Goal: Entertainment & Leisure: Consume media (video, audio)

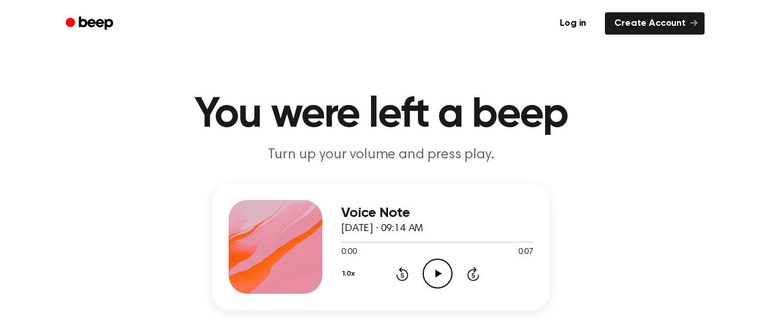
click at [426, 272] on icon "Play Audio" at bounding box center [438, 274] width 30 height 30
click at [432, 274] on icon "Play Audio" at bounding box center [438, 274] width 30 height 30
click at [432, 274] on icon "Pause Audio" at bounding box center [438, 274] width 30 height 30
click at [441, 268] on icon "Play Audio" at bounding box center [438, 274] width 30 height 30
click at [443, 273] on icon "Play Audio" at bounding box center [438, 274] width 30 height 30
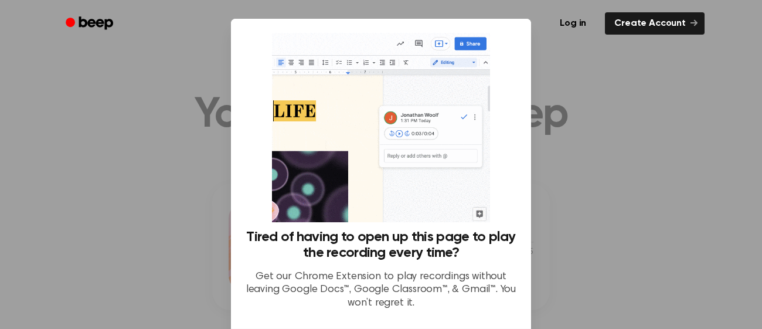
click at [601, 150] on div at bounding box center [381, 164] width 762 height 329
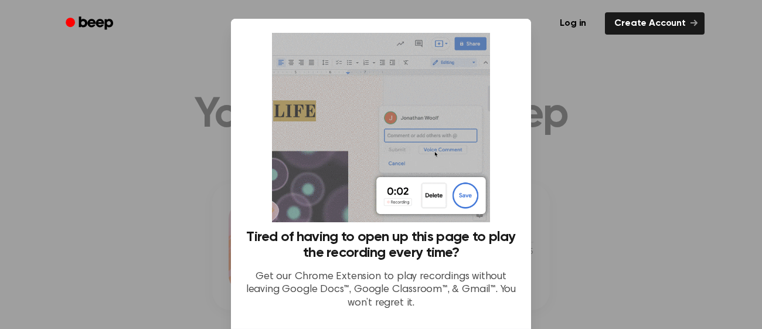
click at [654, 179] on div at bounding box center [381, 164] width 762 height 329
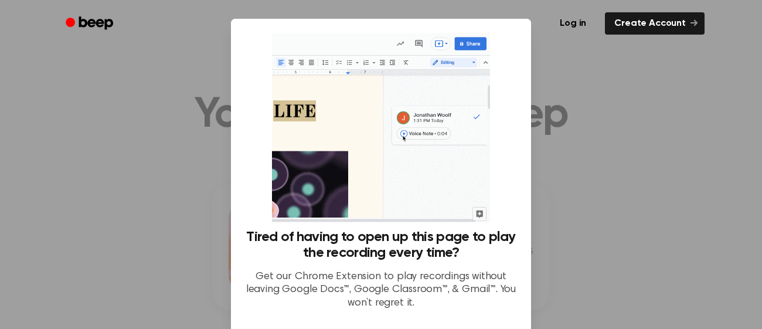
click at [654, 179] on div at bounding box center [381, 164] width 762 height 329
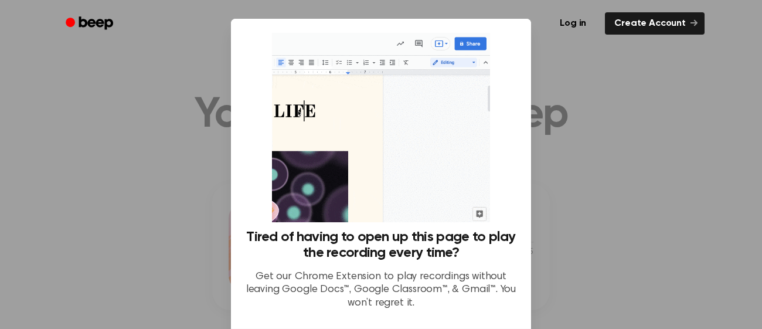
click at [654, 179] on div at bounding box center [381, 164] width 762 height 329
click at [638, 241] on div at bounding box center [381, 164] width 762 height 329
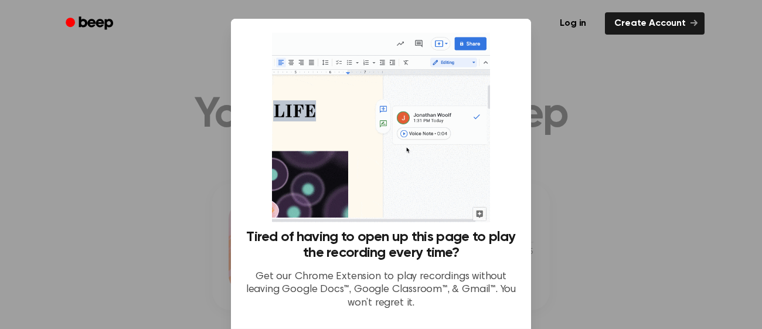
click at [627, 269] on div at bounding box center [381, 164] width 762 height 329
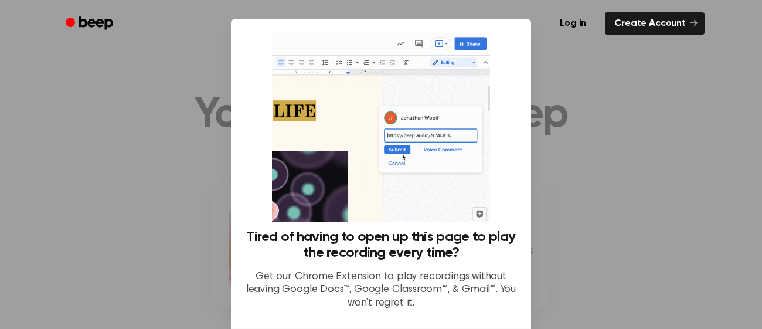
click at [658, 185] on div at bounding box center [381, 164] width 762 height 329
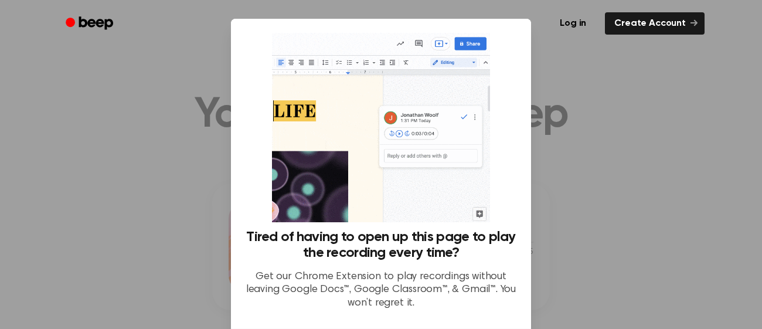
click at [555, 170] on div at bounding box center [381, 164] width 762 height 329
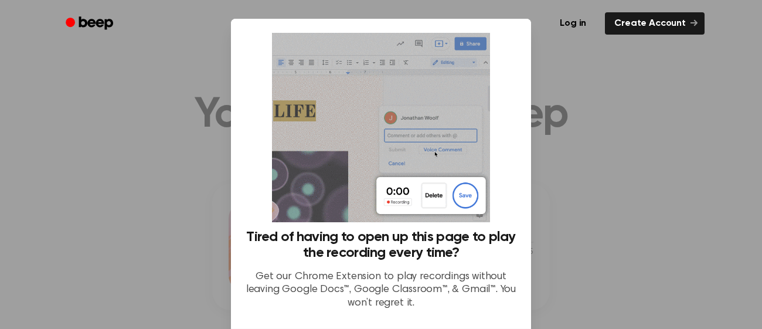
click at [557, 174] on div at bounding box center [381, 164] width 762 height 329
click at [558, 179] on div at bounding box center [381, 164] width 762 height 329
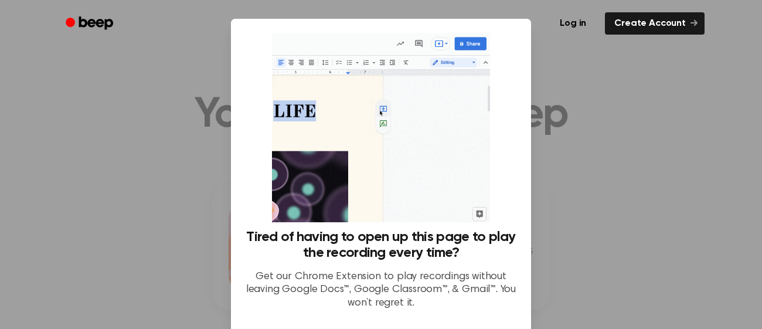
click at [561, 180] on div at bounding box center [381, 164] width 762 height 329
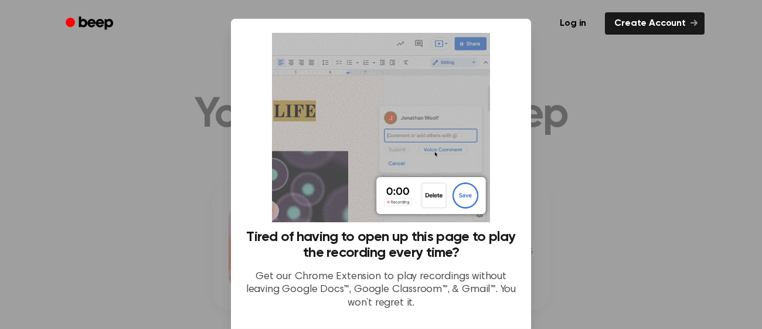
click at [562, 183] on div at bounding box center [381, 164] width 762 height 329
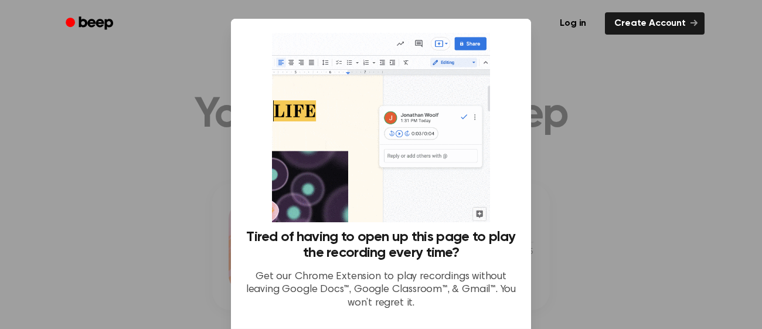
click at [564, 185] on div at bounding box center [381, 164] width 762 height 329
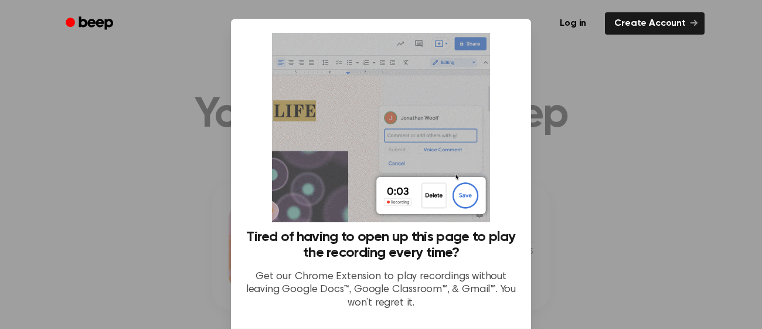
click at [507, 110] on div "Tired of having to open up this page to play the recording every time? Get our …" at bounding box center [381, 176] width 272 height 286
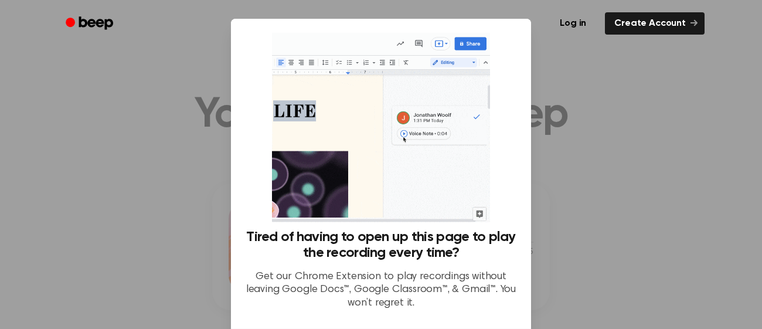
click at [729, 168] on div at bounding box center [381, 164] width 762 height 329
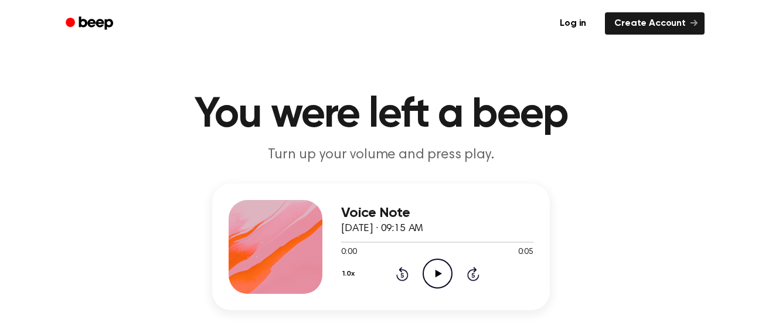
click at [440, 274] on icon "Play Audio" at bounding box center [438, 274] width 30 height 30
click at [440, 270] on icon "Play Audio" at bounding box center [438, 274] width 30 height 30
click at [440, 270] on icon at bounding box center [437, 274] width 5 height 8
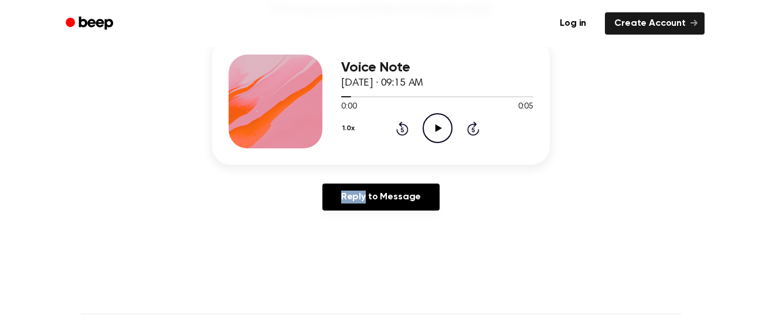
scroll to position [146, 0]
click at [0, 113] on main "You were left a beep Turn up your volume and press play. Voice Note October 4, …" at bounding box center [381, 215] width 762 height 723
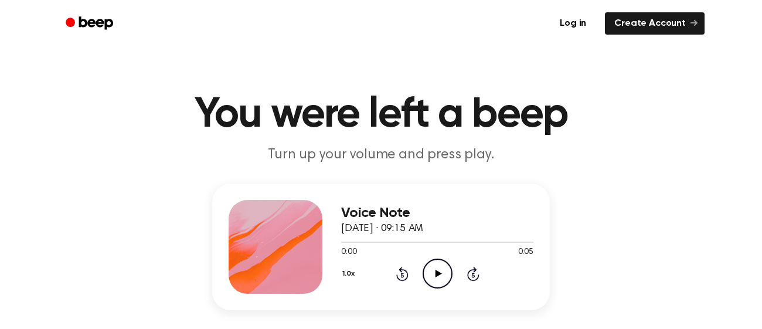
click at [438, 276] on icon "Play Audio" at bounding box center [438, 274] width 30 height 30
click at [441, 284] on icon "Play Audio" at bounding box center [438, 274] width 30 height 30
click at [432, 272] on icon "Play Audio" at bounding box center [438, 274] width 30 height 30
click at [441, 267] on icon "Pause Audio" at bounding box center [438, 274] width 30 height 30
click at [440, 270] on icon "Play Audio" at bounding box center [438, 274] width 30 height 30
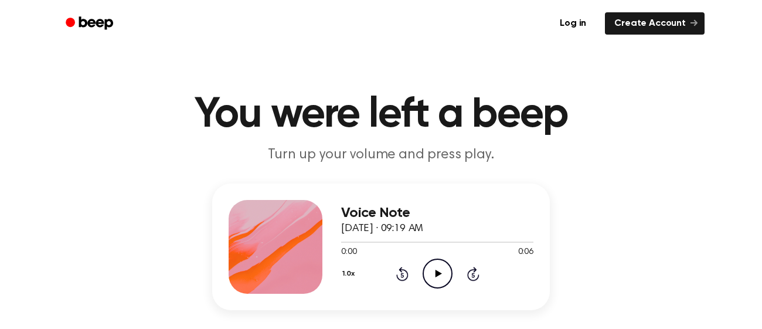
click at [435, 242] on div at bounding box center [437, 242] width 192 height 1
click at [441, 266] on icon "Play Audio" at bounding box center [438, 274] width 30 height 30
click at [444, 269] on icon "Play Audio" at bounding box center [438, 274] width 30 height 30
click at [451, 274] on circle at bounding box center [437, 273] width 29 height 29
click at [426, 273] on icon "Play Audio" at bounding box center [438, 274] width 30 height 30
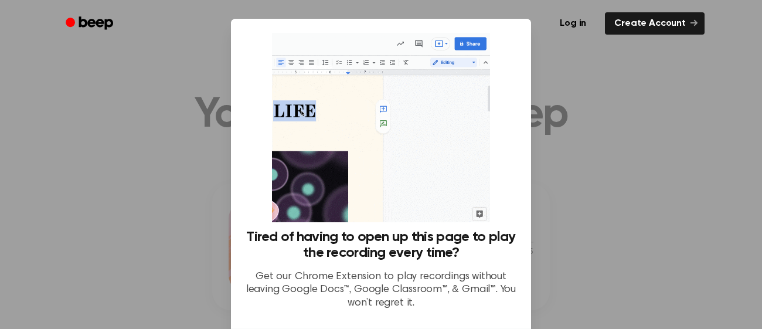
click at [571, 202] on div at bounding box center [381, 164] width 762 height 329
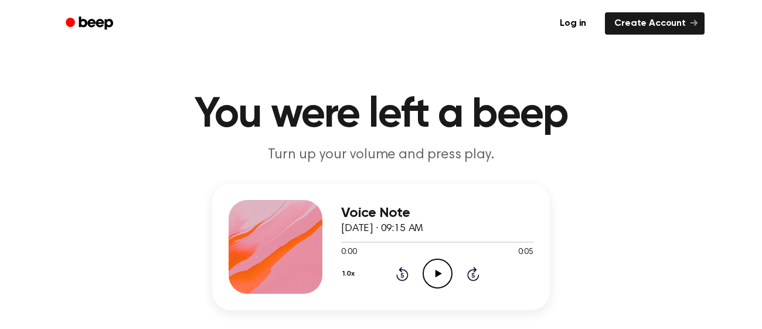
click at [436, 278] on icon "Play Audio" at bounding box center [438, 274] width 30 height 30
click at [436, 265] on icon "Play Audio" at bounding box center [438, 274] width 30 height 30
click at [440, 277] on icon "Play Audio" at bounding box center [438, 274] width 30 height 30
click at [440, 259] on circle at bounding box center [437, 273] width 29 height 29
click at [439, 273] on icon at bounding box center [438, 274] width 6 height 8
